Goal: Task Accomplishment & Management: Complete application form

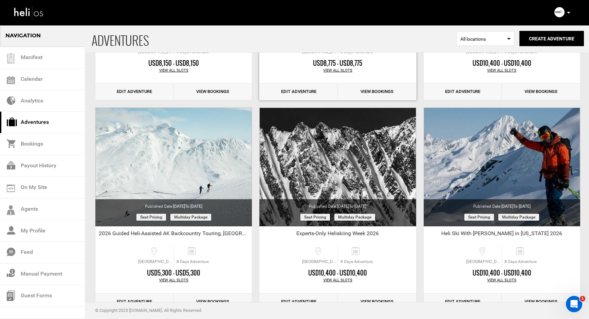
scroll to position [190, 0]
click at [27, 187] on link "On My Site" at bounding box center [42, 188] width 85 height 22
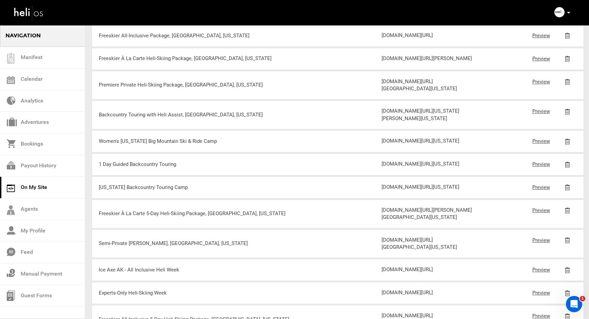
scroll to position [213, 0]
drag, startPoint x: 477, startPoint y: 220, endPoint x: 386, endPoint y: 207, distance: 91.5
click at [386, 144] on div "[DOMAIN_NAME][URL][US_STATE] Preview" at bounding box center [476, 141] width 188 height 8
click at [386, 144] on div "[DOMAIN_NAME][URL][US_STATE]" at bounding box center [429, 140] width 94 height 7
click at [383, 151] on div "Women's [US_STATE] Big Mountain Ski & Ride Camp [DOMAIN_NAME][URL][US_STATE] Pr…" at bounding box center [338, 140] width 492 height 22
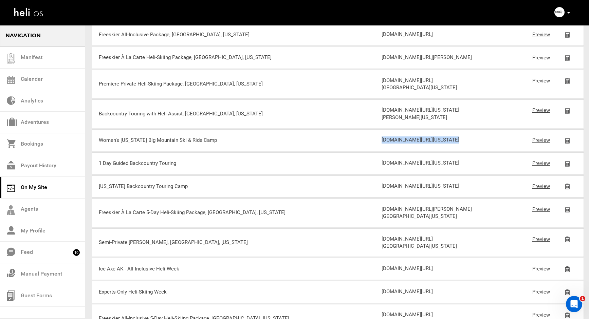
copy div "[DOMAIN_NAME][URL][US_STATE]"
click at [536, 143] on link "Preview" at bounding box center [542, 140] width 18 height 6
click at [29, 119] on link "Adventures" at bounding box center [42, 123] width 85 height 22
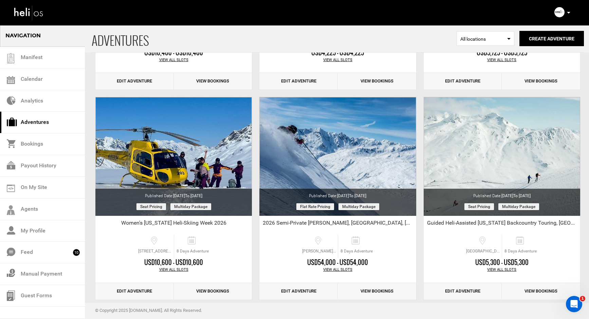
scroll to position [621, 0]
click at [127, 291] on link "Edit Adventure" at bounding box center [134, 291] width 78 height 17
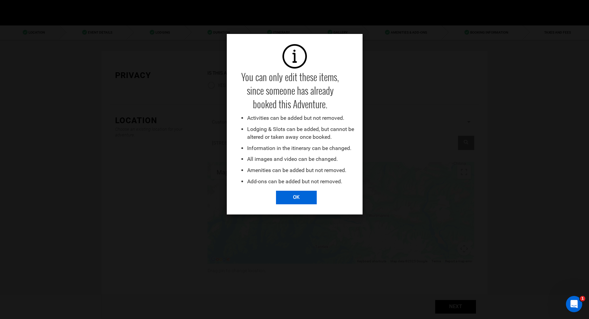
click at [302, 199] on input "OK" at bounding box center [296, 198] width 41 height 14
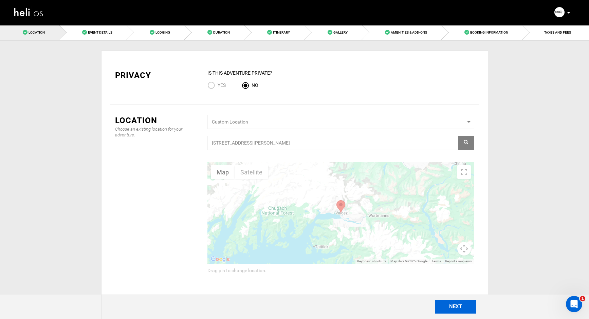
click at [446, 306] on button "NEXT" at bounding box center [455, 307] width 41 height 14
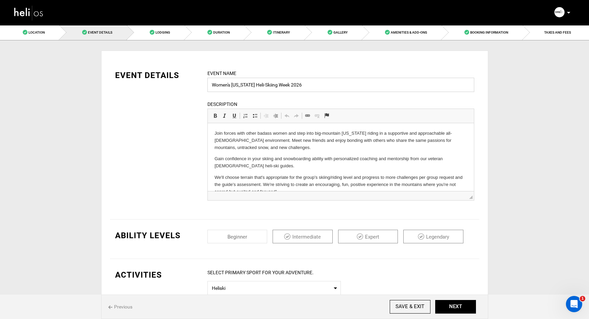
drag, startPoint x: 299, startPoint y: 85, endPoint x: 250, endPoint y: 87, distance: 48.9
click at [250, 87] on input "Women's [US_STATE] Heli-Skiing Week 2026" at bounding box center [341, 85] width 267 height 14
type input "Women's [US_STATE] Big Mountain Ski & Ride Camp 2026"
click at [449, 306] on button "NEXT" at bounding box center [455, 307] width 41 height 14
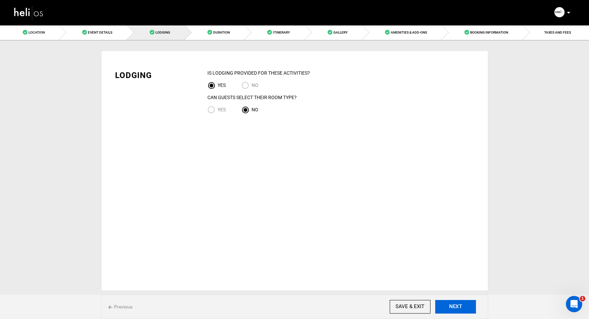
click at [449, 306] on button "NEXT" at bounding box center [455, 307] width 41 height 14
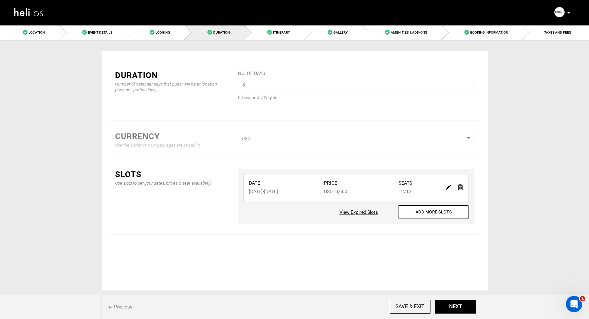
click at [448, 186] on img at bounding box center [448, 187] width 5 height 5
type input "[DATE]"
type input "10600"
type input "12"
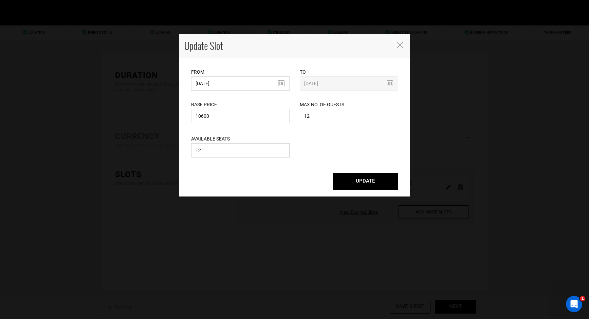
click at [215, 152] on input "12" at bounding box center [240, 150] width 98 height 14
type input "1"
type input "9"
type input "8"
click at [363, 181] on button "UPDATE" at bounding box center [366, 181] width 66 height 17
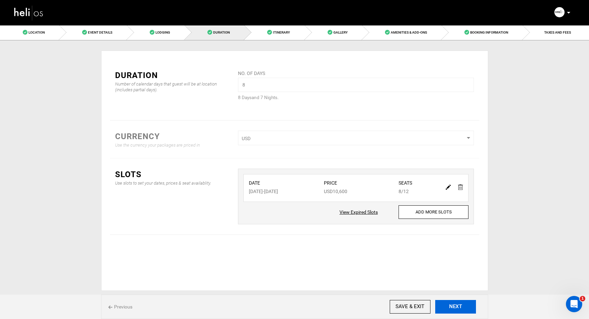
click at [455, 307] on button "NEXT" at bounding box center [455, 307] width 41 height 14
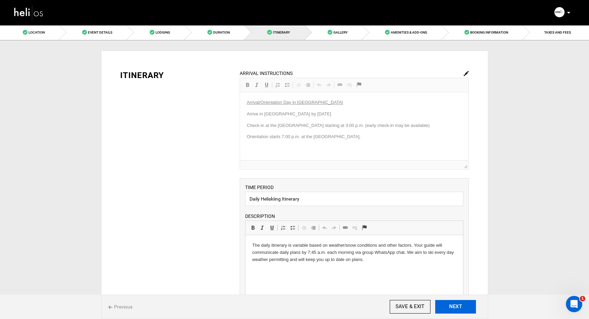
click at [455, 307] on button "NEXT" at bounding box center [455, 307] width 41 height 14
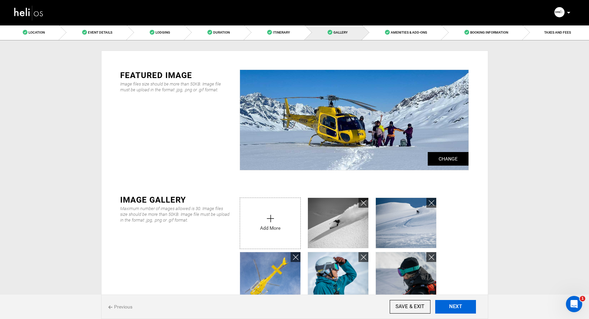
click at [455, 307] on button "NEXT" at bounding box center [455, 307] width 41 height 14
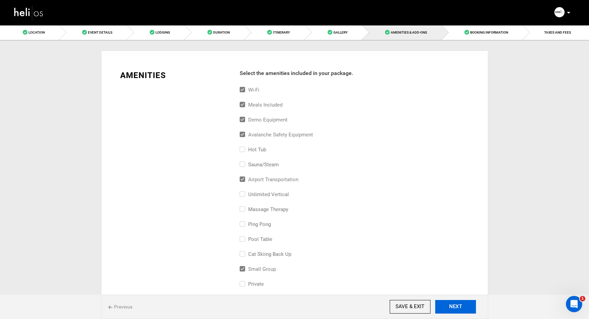
click at [455, 307] on button "NEXT" at bounding box center [455, 307] width 41 height 14
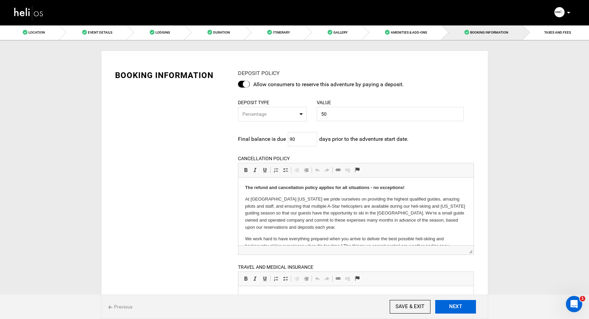
click at [455, 307] on button "NEXT" at bounding box center [455, 307] width 41 height 14
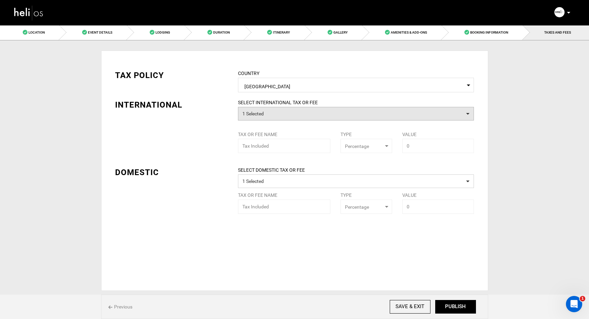
click at [289, 113] on button "1 Selected" at bounding box center [356, 114] width 236 height 14
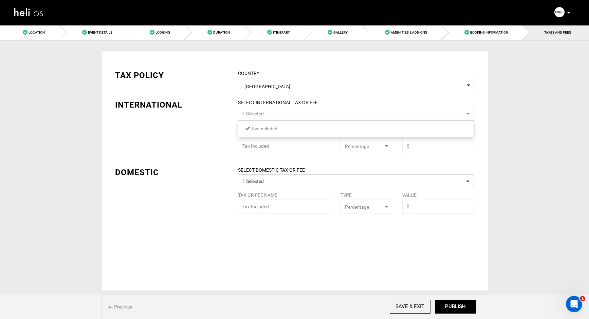
click at [289, 113] on button "1 Selected" at bounding box center [356, 114] width 236 height 14
click at [118, 308] on span "Previous" at bounding box center [120, 307] width 24 height 7
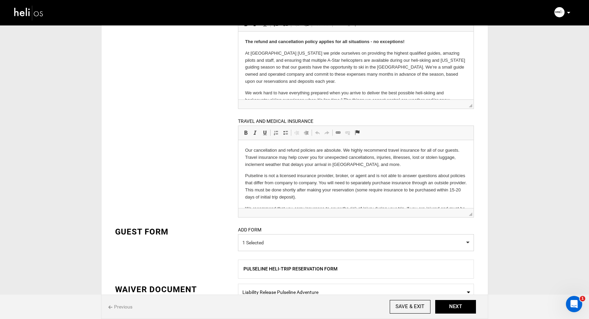
scroll to position [220, 0]
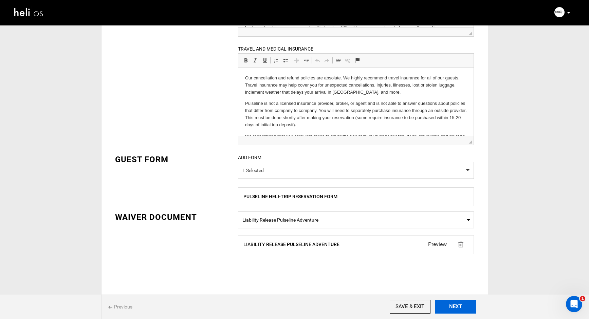
click at [456, 307] on button "NEXT" at bounding box center [455, 307] width 41 height 14
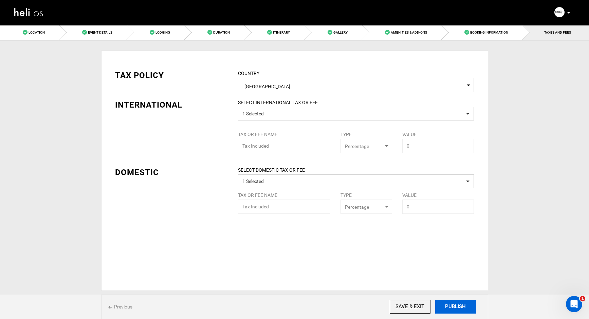
click at [456, 307] on button "PUBLISH" at bounding box center [455, 307] width 41 height 14
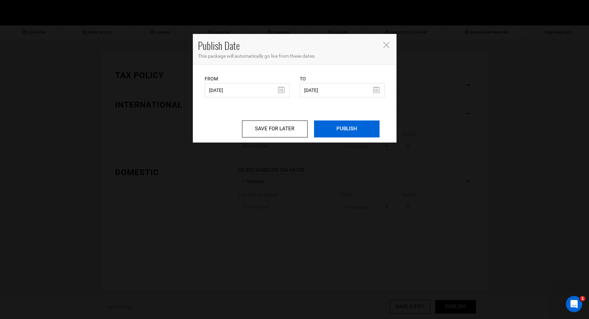
click at [354, 126] on input "PUBLISH" at bounding box center [347, 129] width 66 height 17
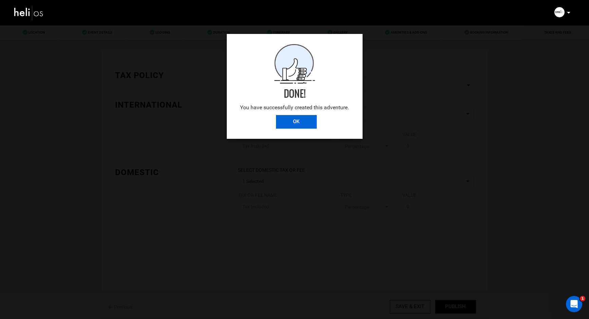
click at [290, 124] on input "OK" at bounding box center [296, 122] width 41 height 14
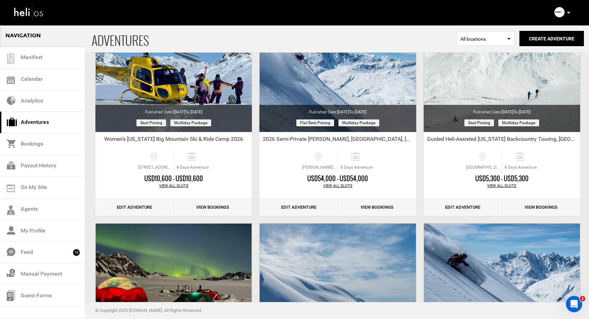
scroll to position [718, 0]
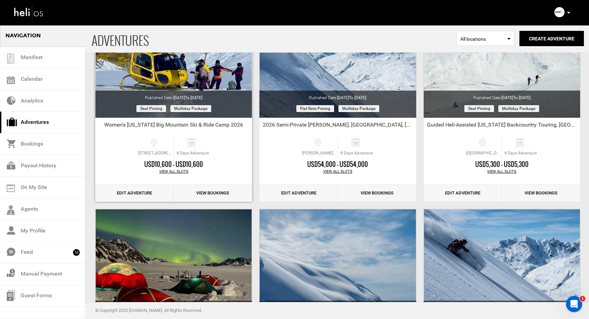
click at [132, 193] on link "Edit Adventure" at bounding box center [134, 193] width 78 height 17
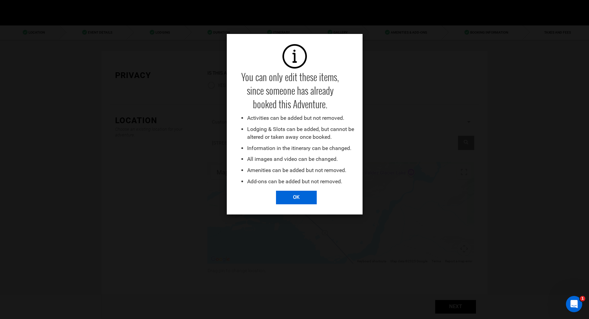
click at [289, 198] on input "OK" at bounding box center [296, 198] width 41 height 14
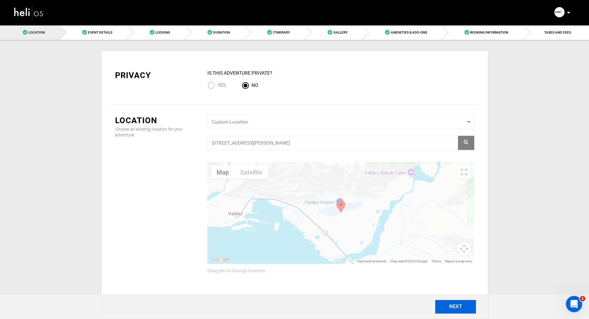
click at [451, 305] on button "NEXT" at bounding box center [455, 307] width 41 height 14
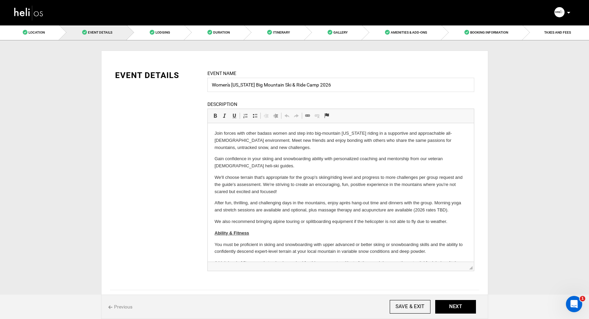
drag, startPoint x: 470, startPoint y: 197, endPoint x: 157, endPoint y: 107, distance: 325.7
click at [472, 268] on span "◢" at bounding box center [470, 267] width 3 height 3
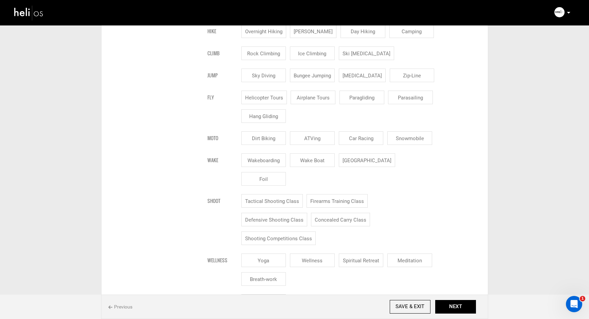
scroll to position [888, 0]
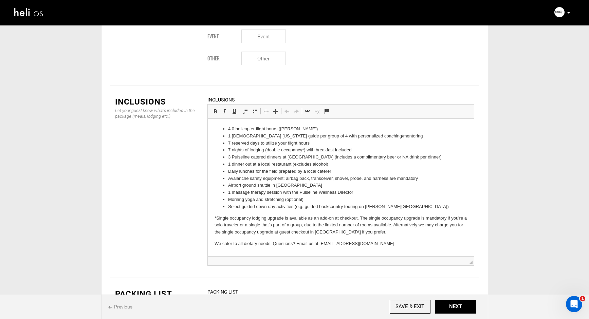
drag, startPoint x: 470, startPoint y: 156, endPoint x: 471, endPoint y: 226, distance: 69.6
click at [471, 261] on span "◢" at bounding box center [470, 262] width 3 height 3
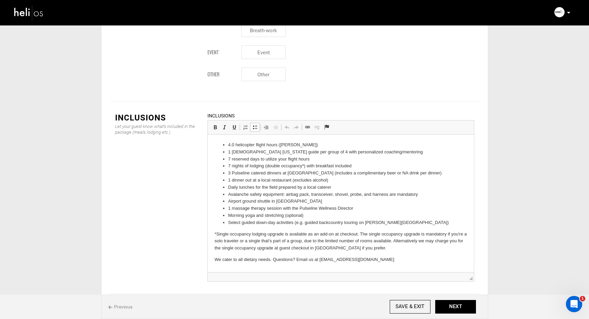
scroll to position [869, 0]
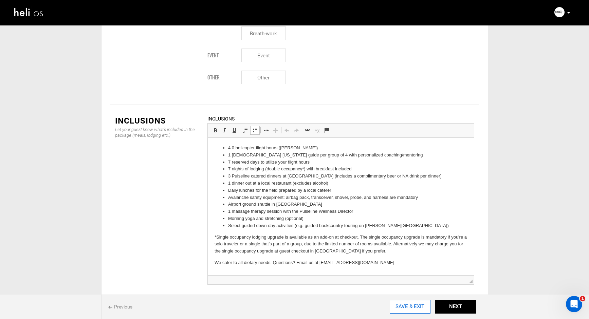
click at [402, 307] on input "SAVE & EXIT" at bounding box center [410, 307] width 41 height 14
